Goal: Task Accomplishment & Management: Manage account settings

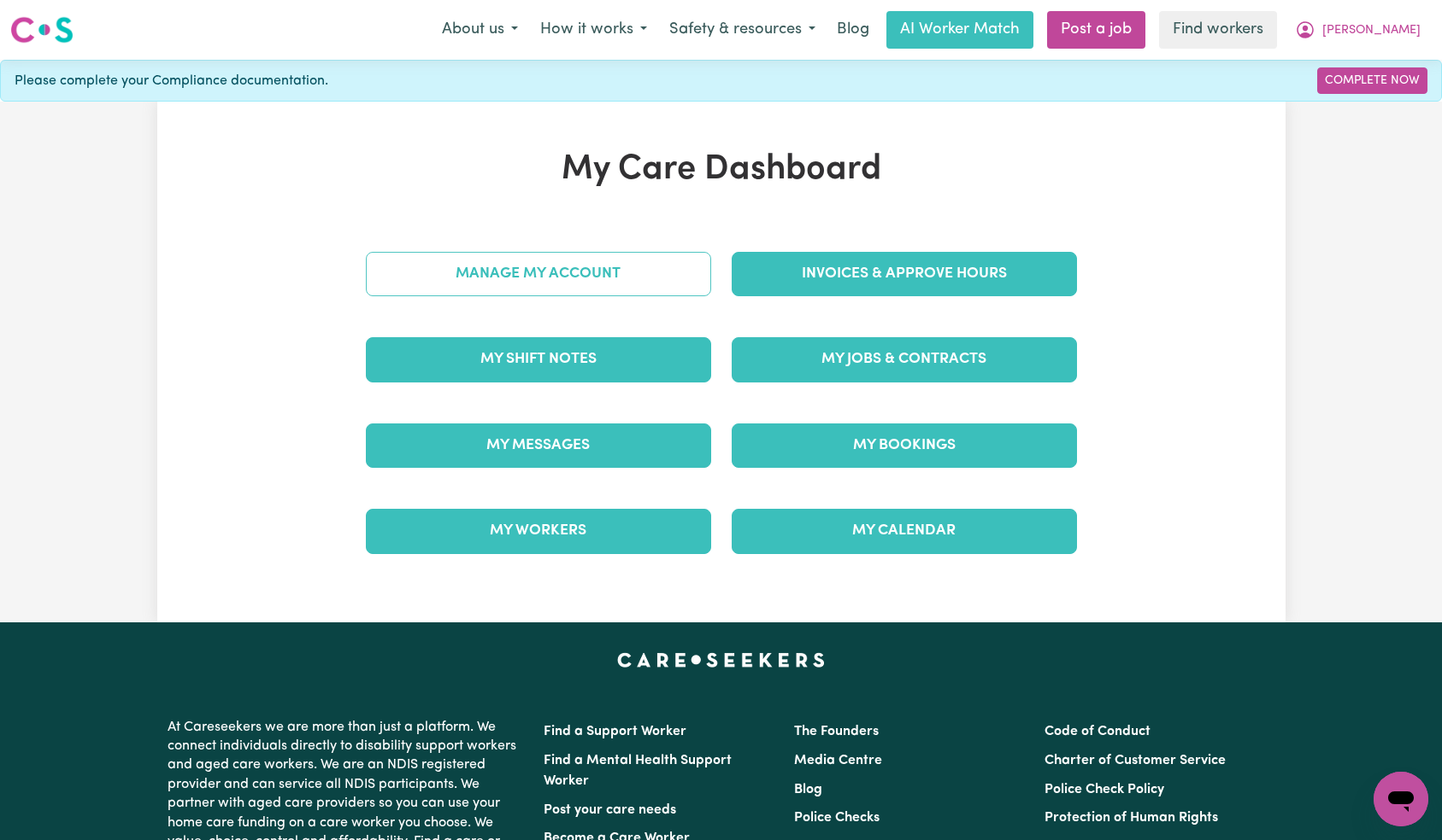
click at [619, 279] on link "Manage My Account" at bounding box center [538, 273] width 345 height 44
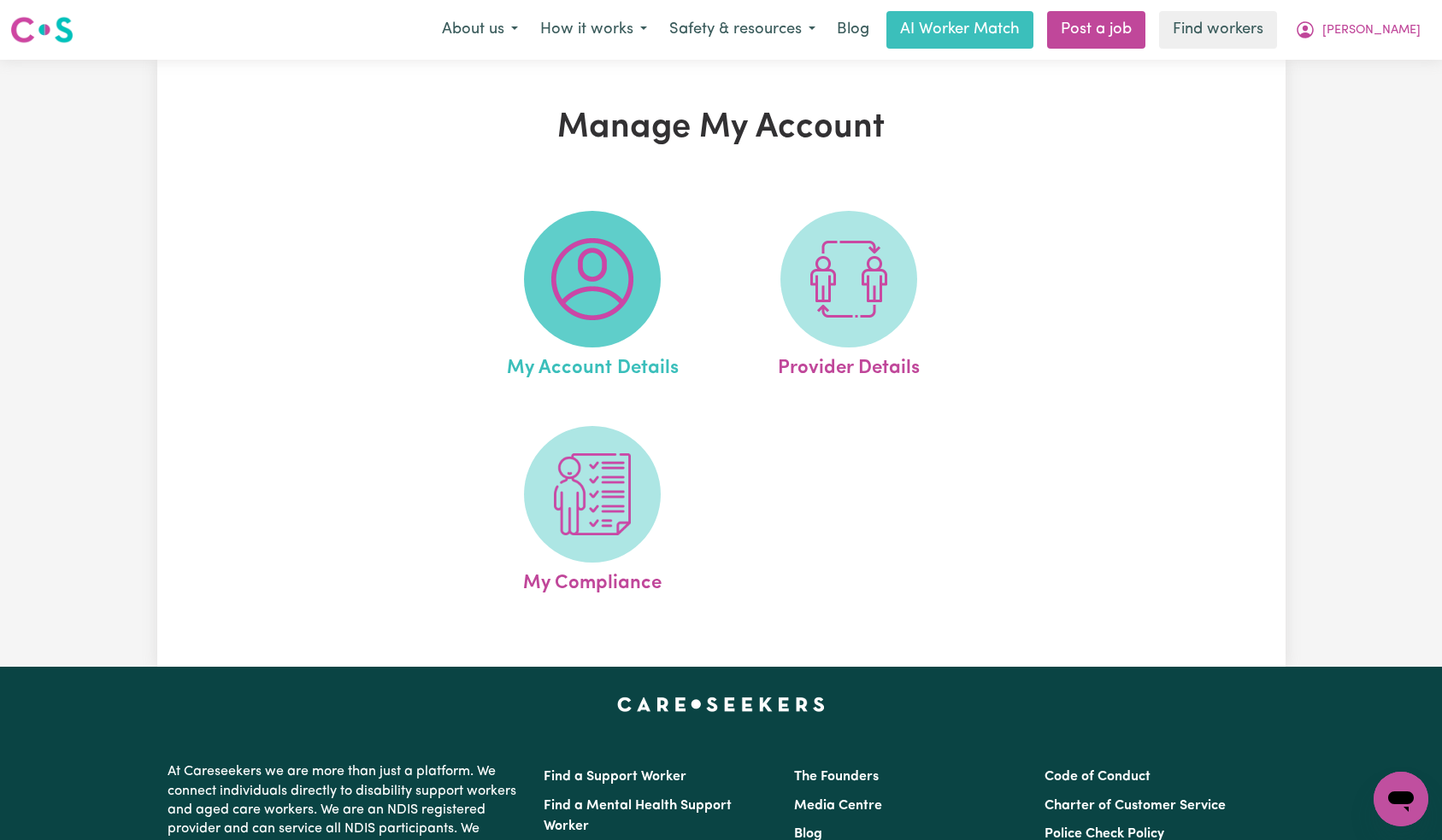
click at [615, 295] on img at bounding box center [592, 279] width 82 height 82
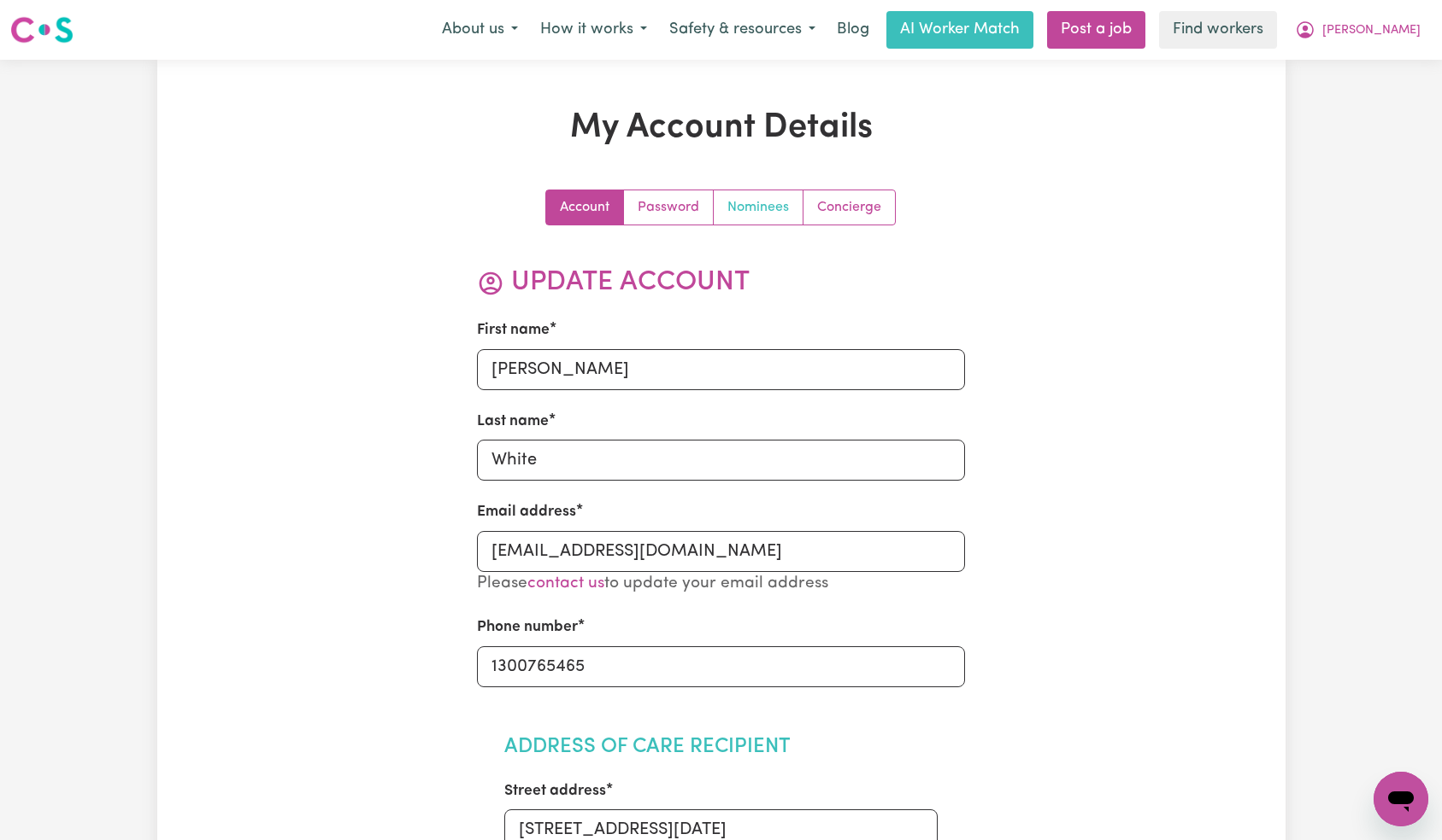
click at [734, 214] on link "Nominees" at bounding box center [759, 207] width 90 height 34
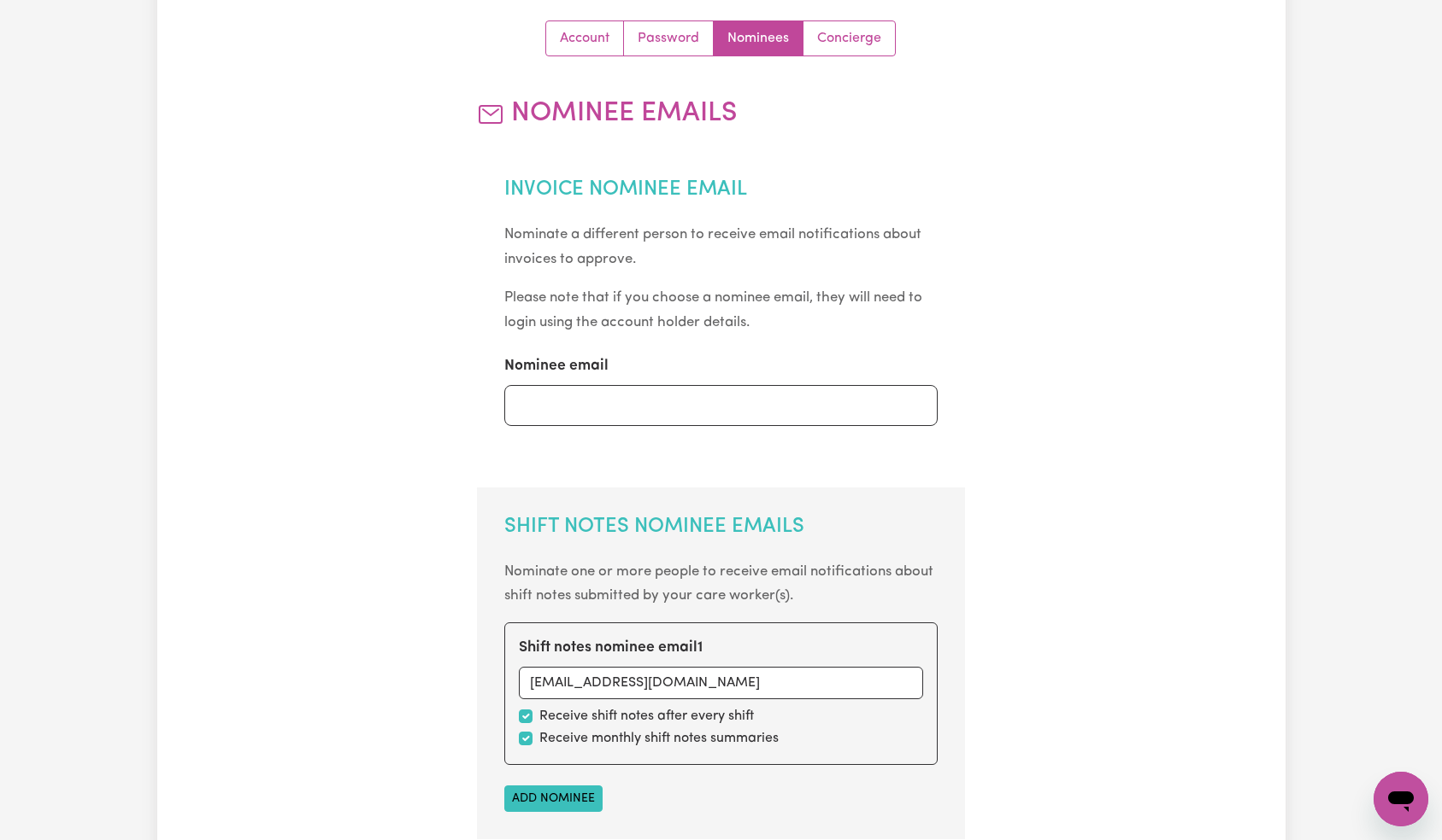
scroll to position [345, 0]
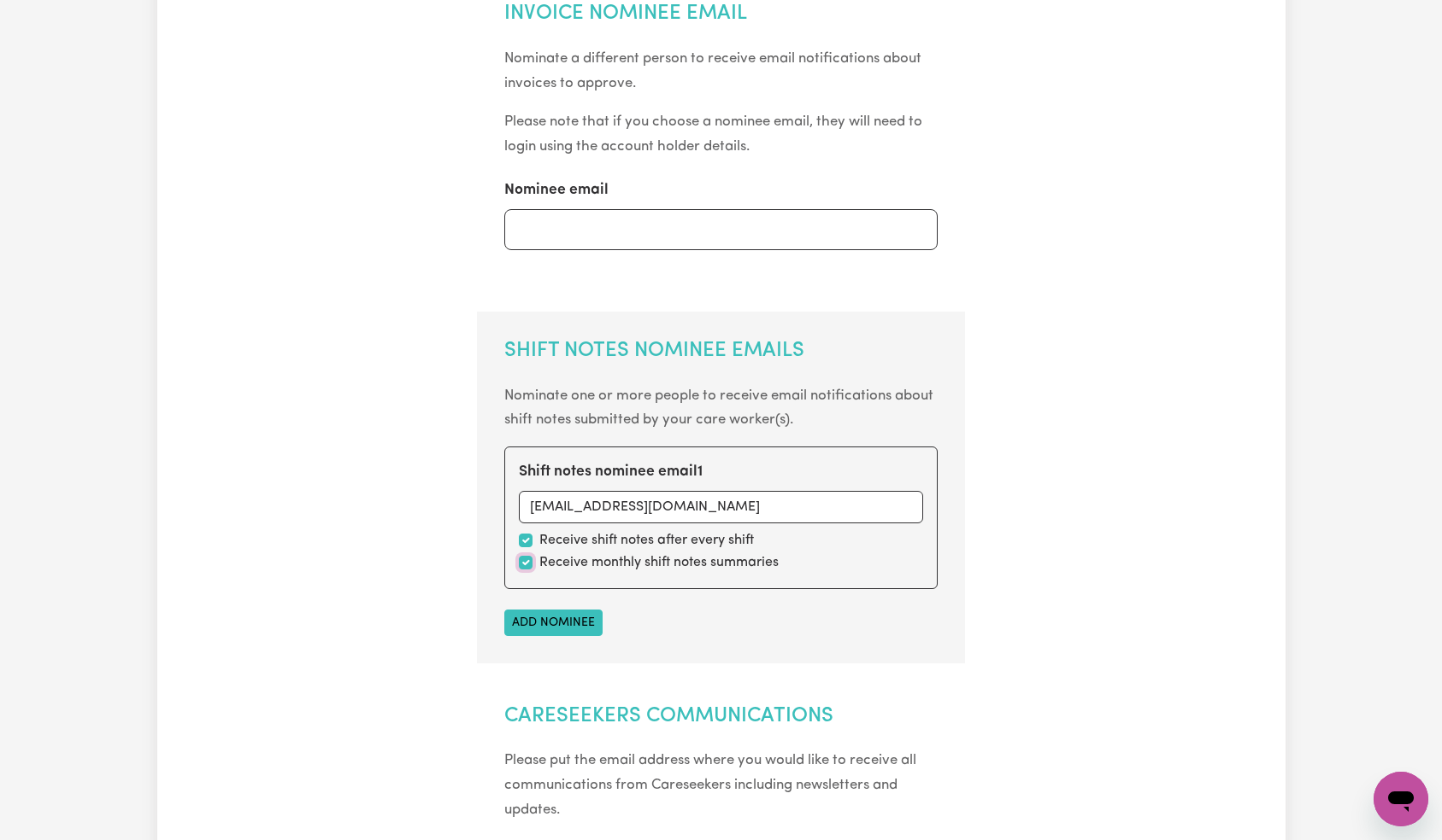
click at [522, 566] on input "checkbox" at bounding box center [526, 563] width 14 height 14
checkbox input "false"
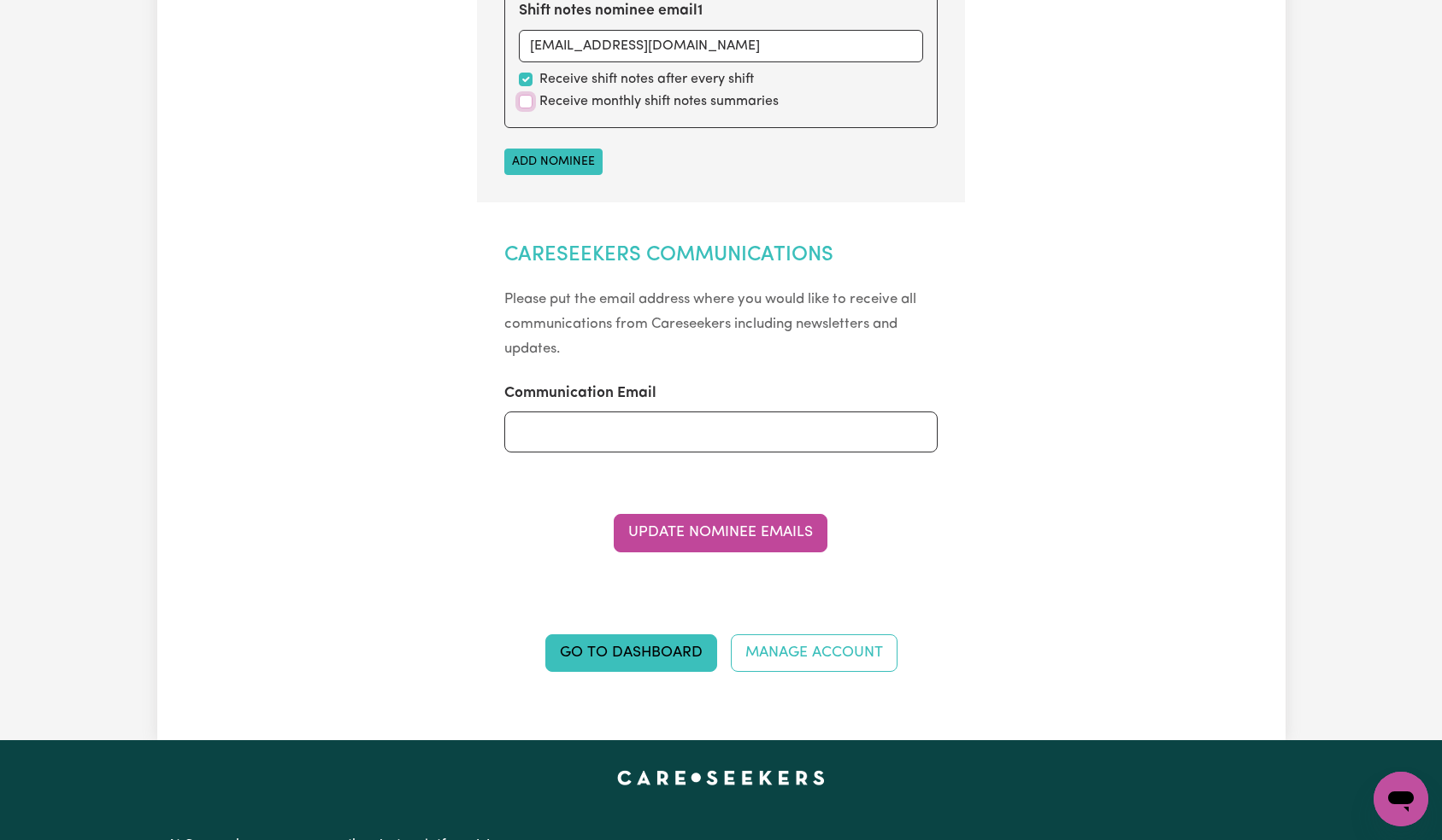
scroll to position [981, 0]
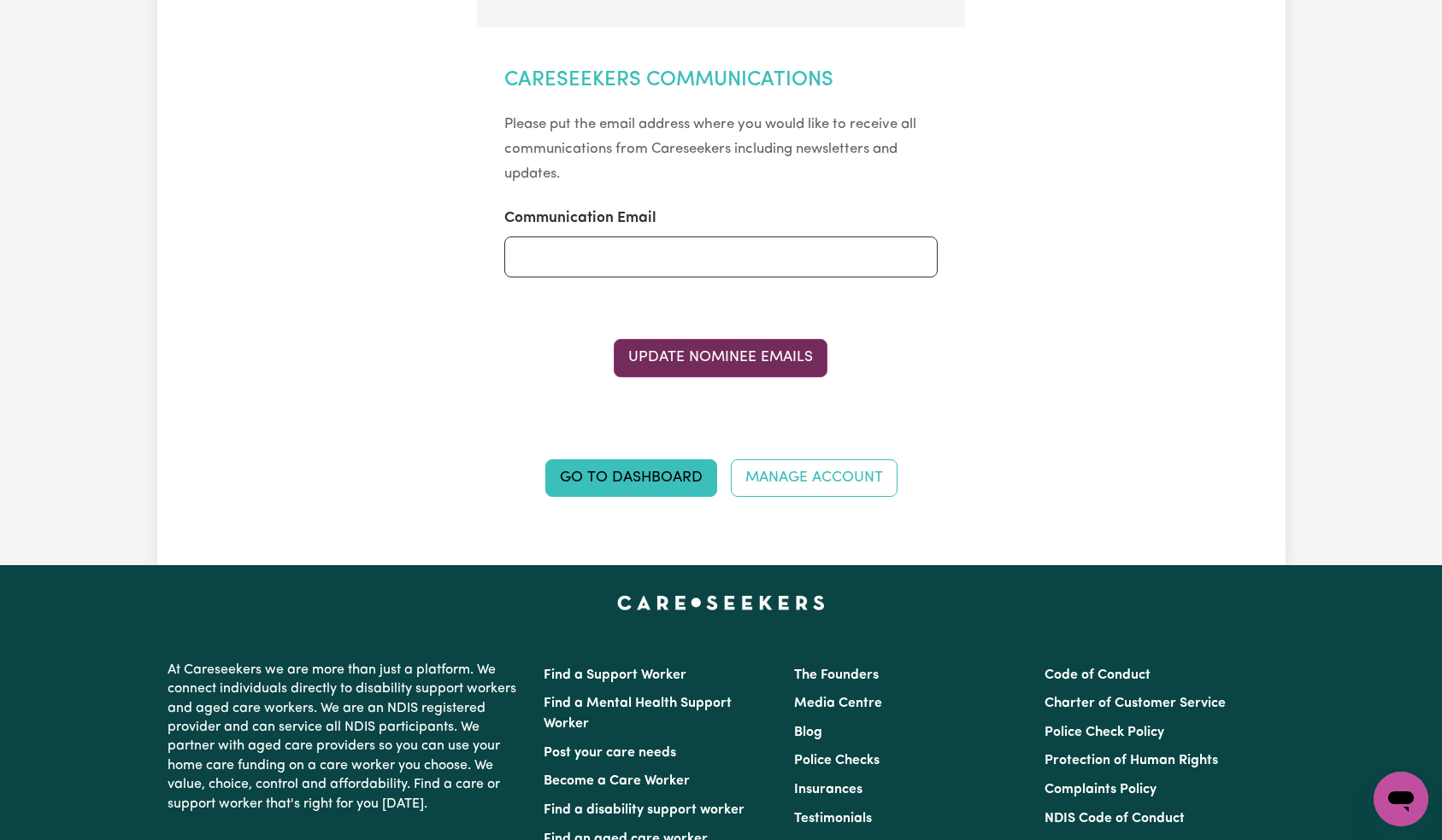
click at [696, 361] on button "Update Nominee Emails" at bounding box center [721, 358] width 214 height 37
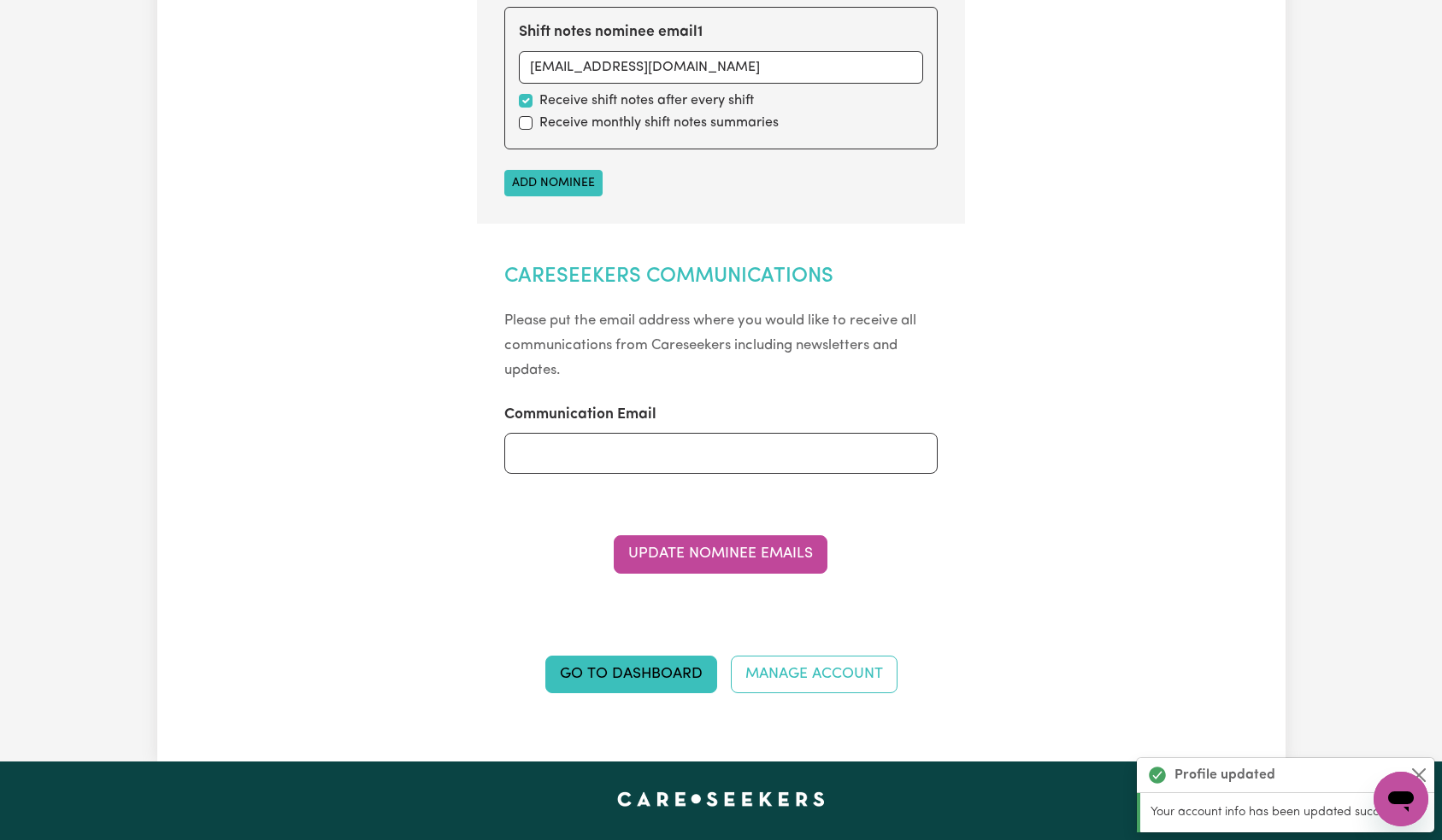
scroll to position [0, 0]
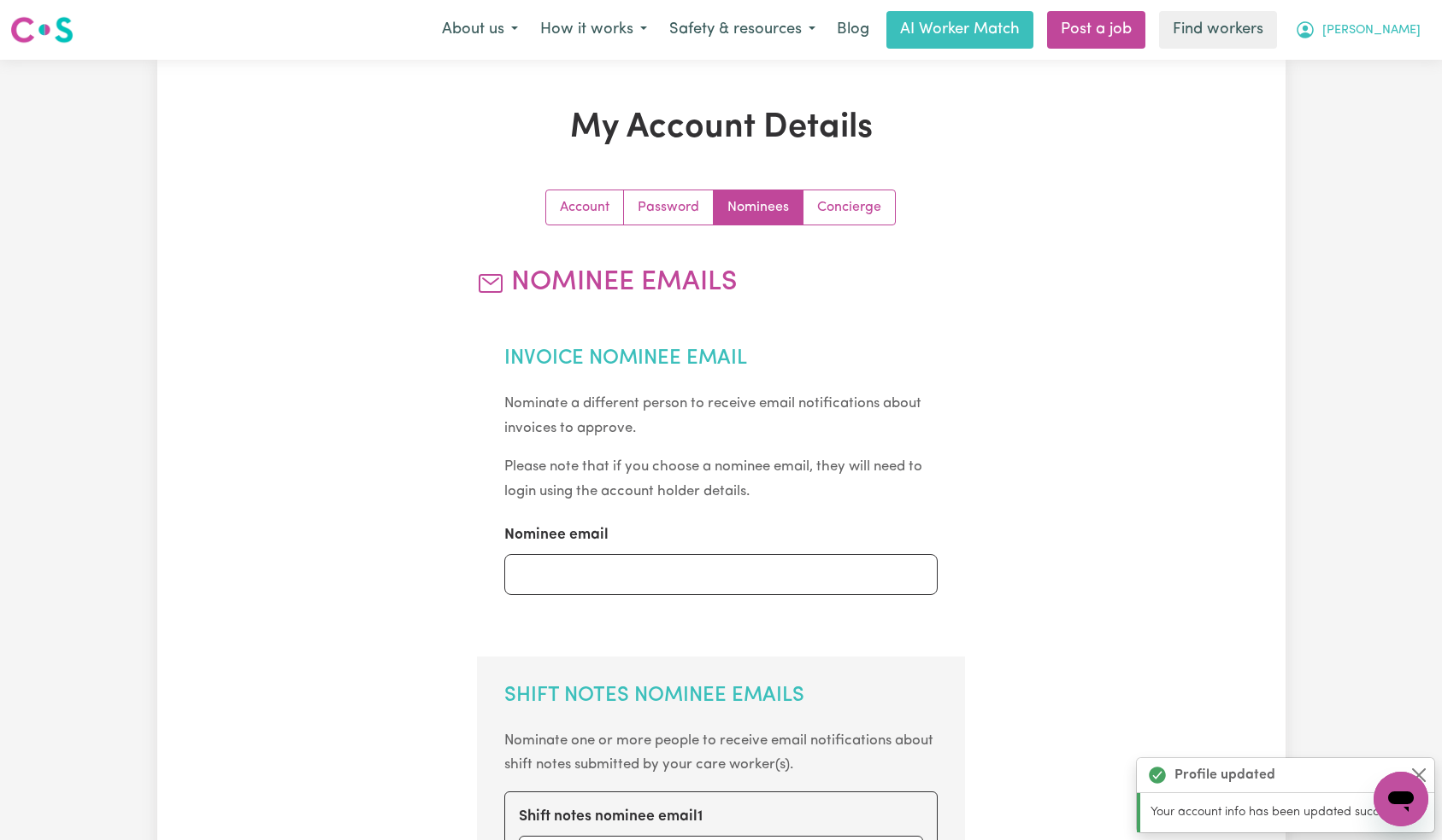
click at [1393, 27] on span "[PERSON_NAME]" at bounding box center [1371, 31] width 98 height 19
click at [1375, 96] on link "Logout" at bounding box center [1363, 98] width 135 height 33
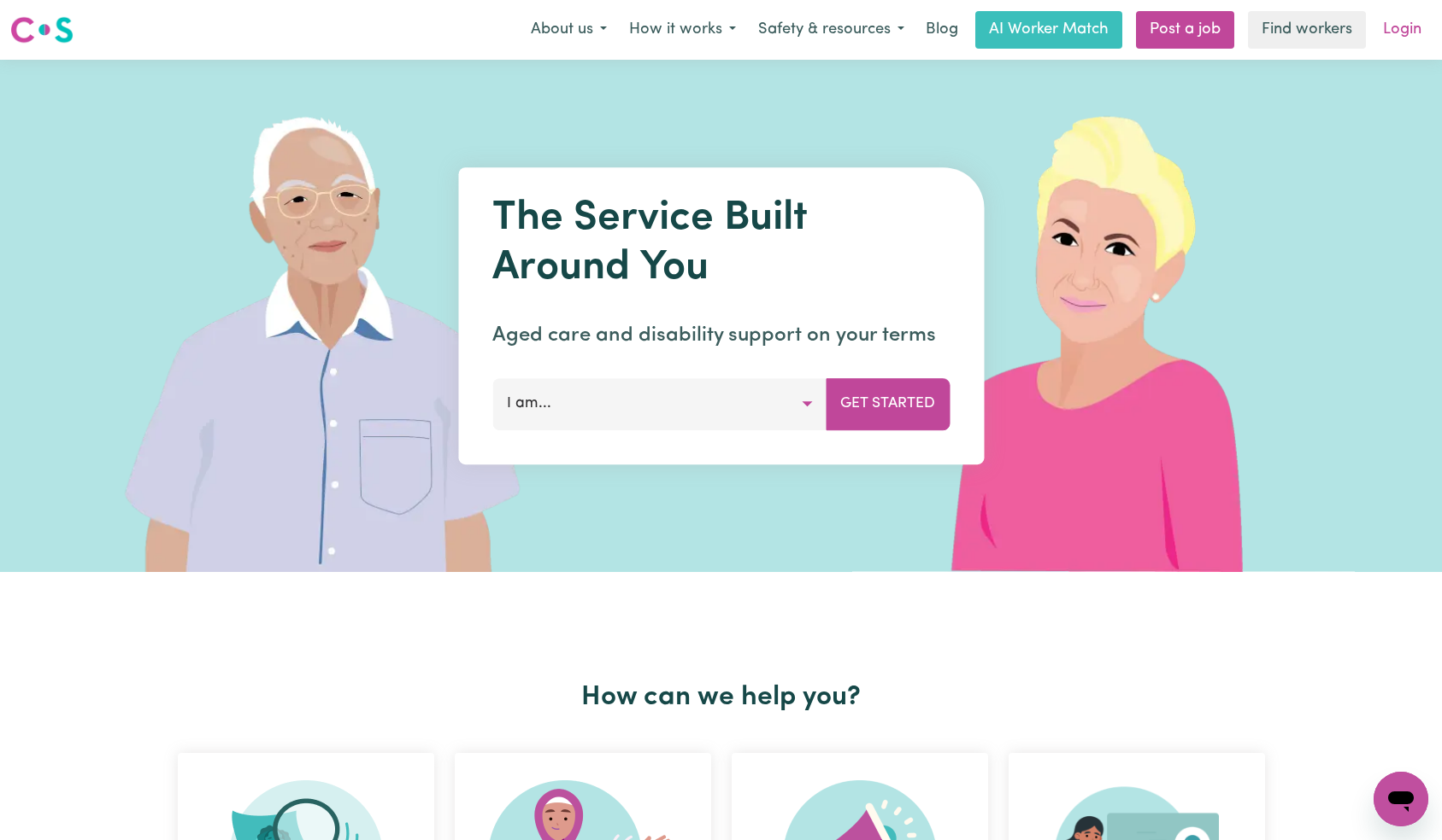
click at [1388, 44] on link "Login" at bounding box center [1402, 30] width 59 height 37
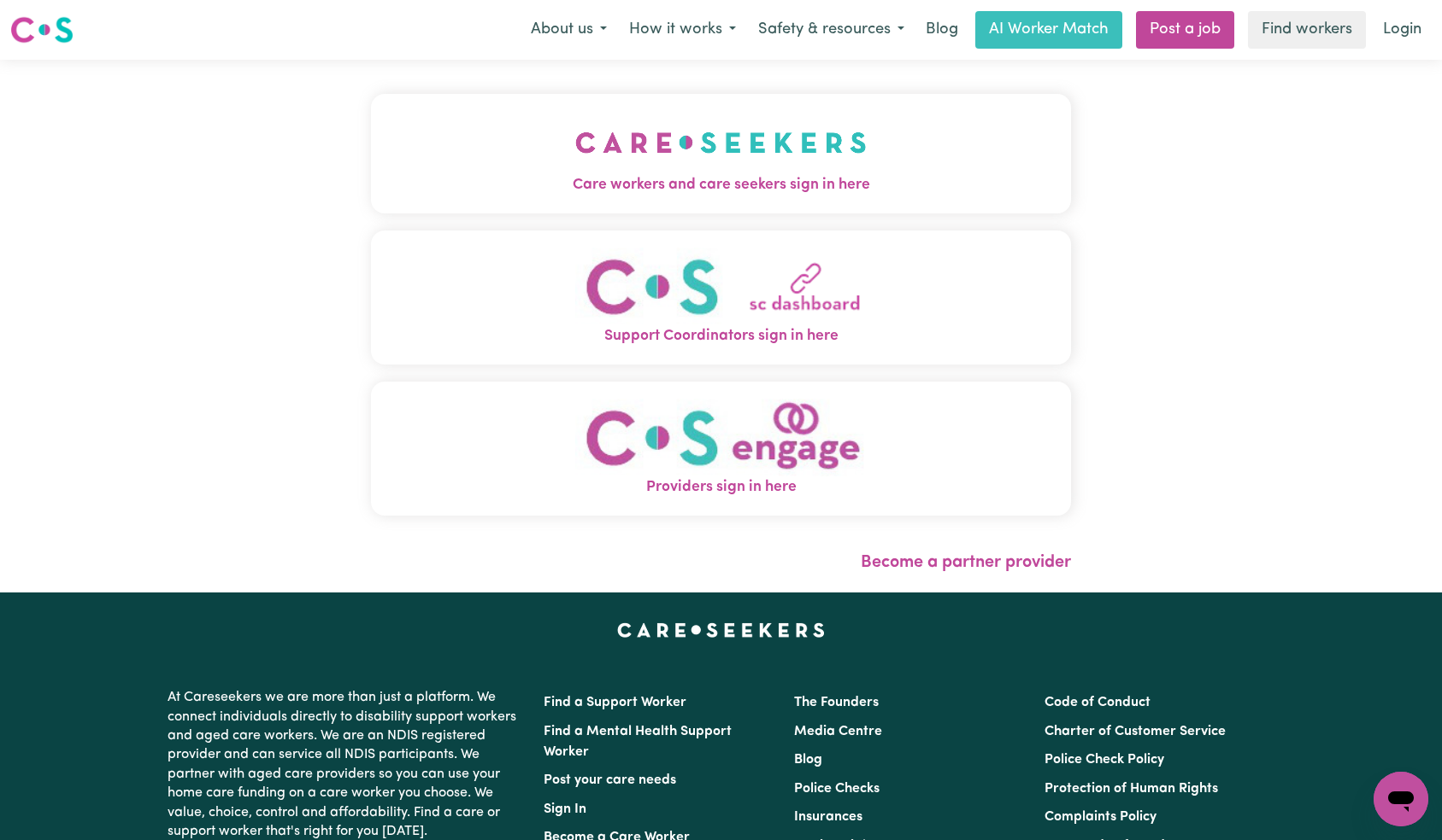
click at [575, 146] on img "Care workers and care seekers sign in here" at bounding box center [721, 142] width 291 height 63
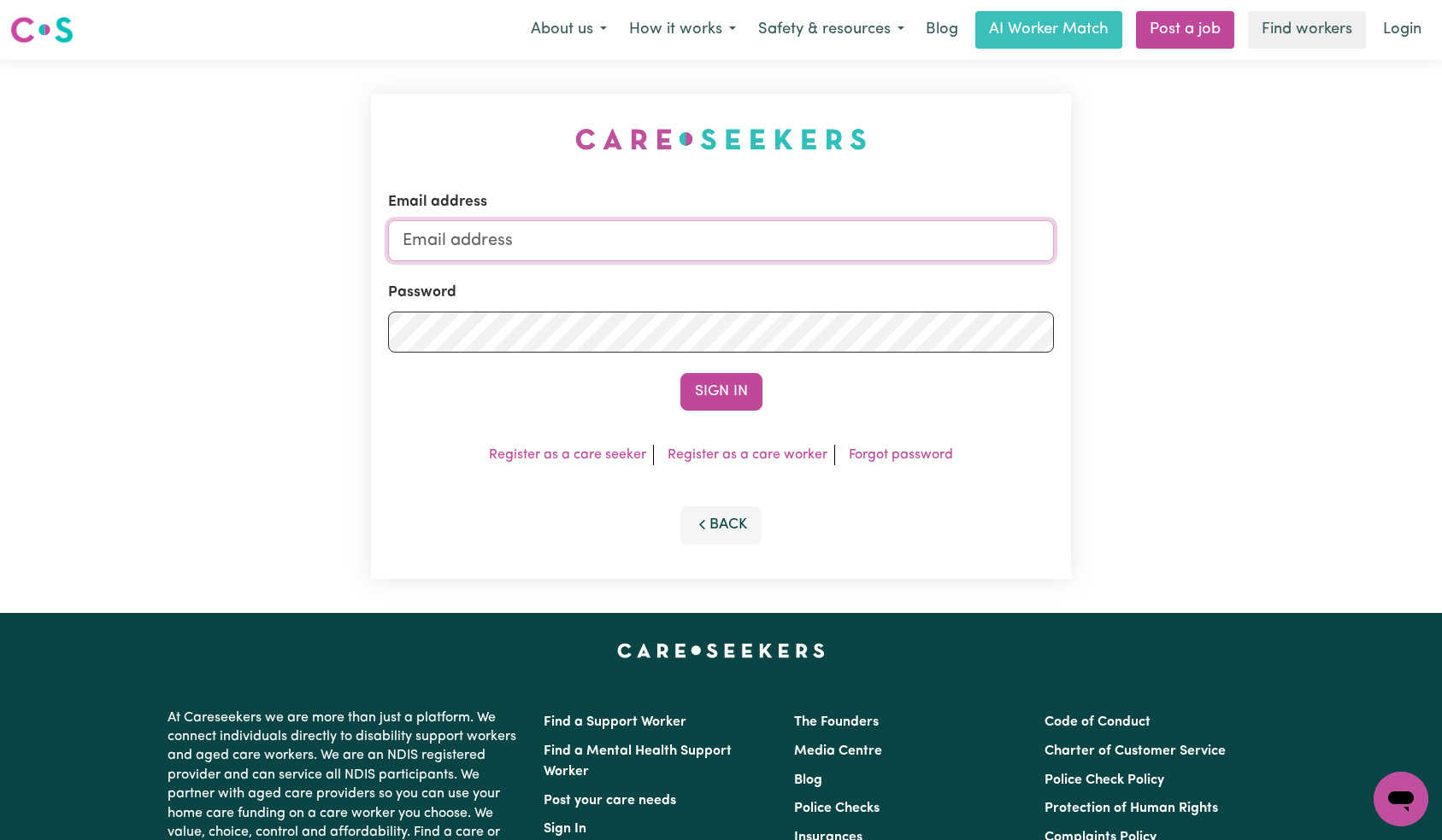
click at [651, 241] on input "Email address" at bounding box center [721, 241] width 666 height 41
paste input "[EMAIL_ADDRESS][DOMAIN_NAME]"
type input "[EMAIL_ADDRESS][DOMAIN_NAME]"
click at [734, 384] on button "Sign In" at bounding box center [721, 392] width 82 height 37
